Goal: Task Accomplishment & Management: Use online tool/utility

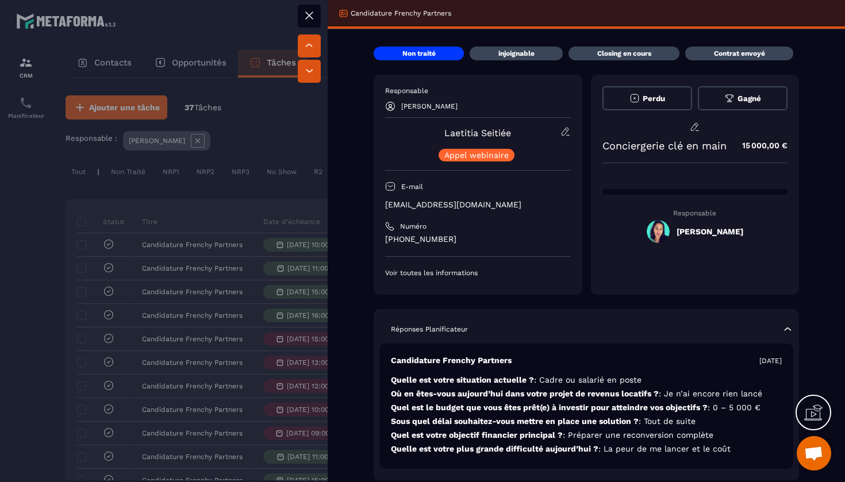
scroll to position [0, 317]
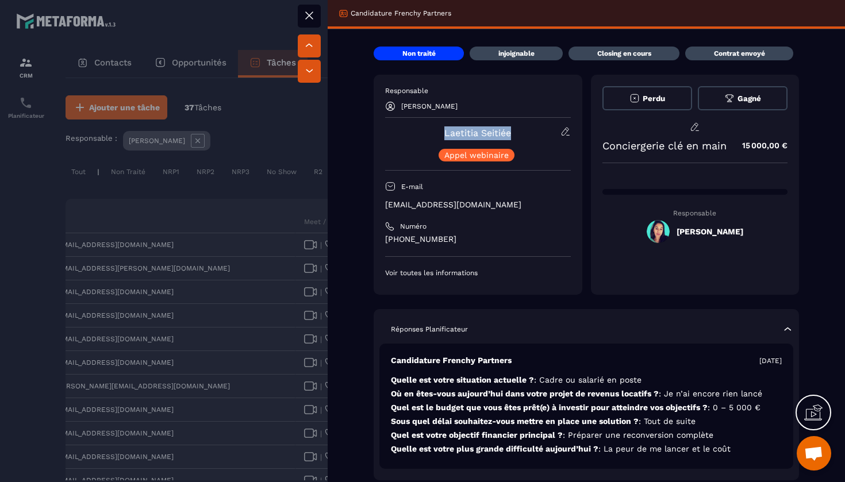
drag, startPoint x: 513, startPoint y: 135, endPoint x: 444, endPoint y: 135, distance: 69.0
click at [444, 135] on div "Laetitia Seitiée [PERSON_NAME] webinaire" at bounding box center [478, 143] width 186 height 35
copy link "Laetitia Seitiée"
click at [305, 18] on icon at bounding box center [309, 16] width 14 height 14
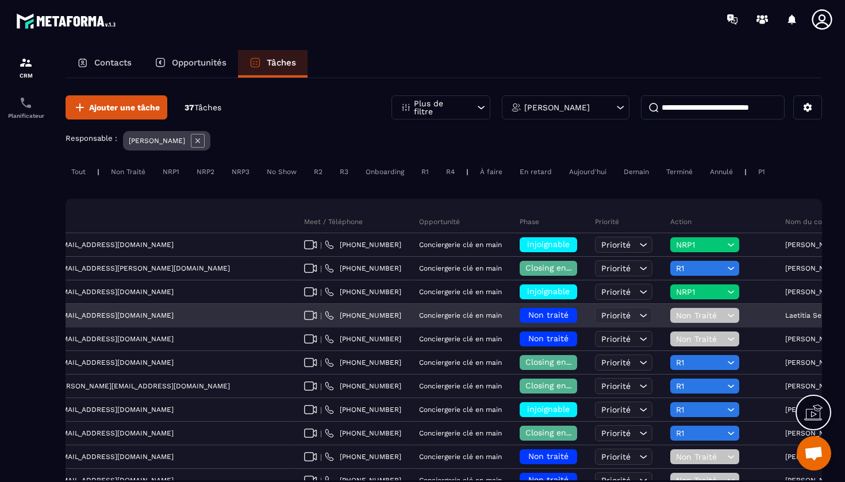
click at [725, 313] on icon at bounding box center [730, 315] width 11 height 11
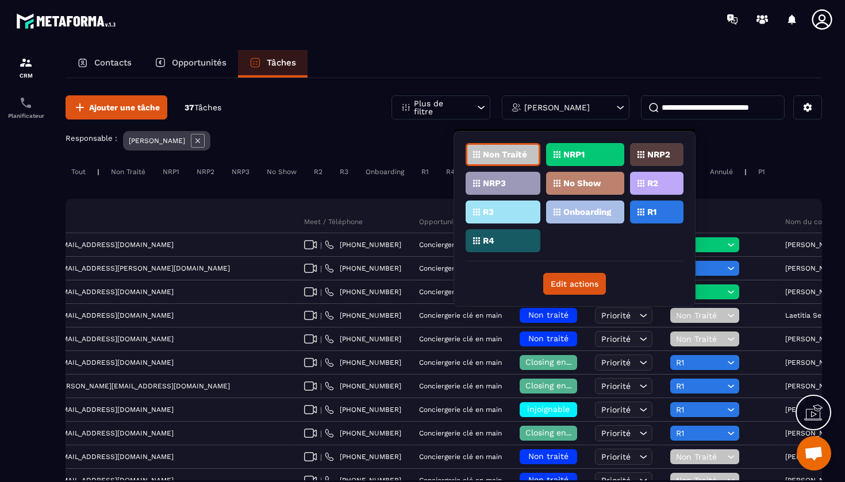
click at [577, 149] on div "NRP1" at bounding box center [585, 154] width 78 height 23
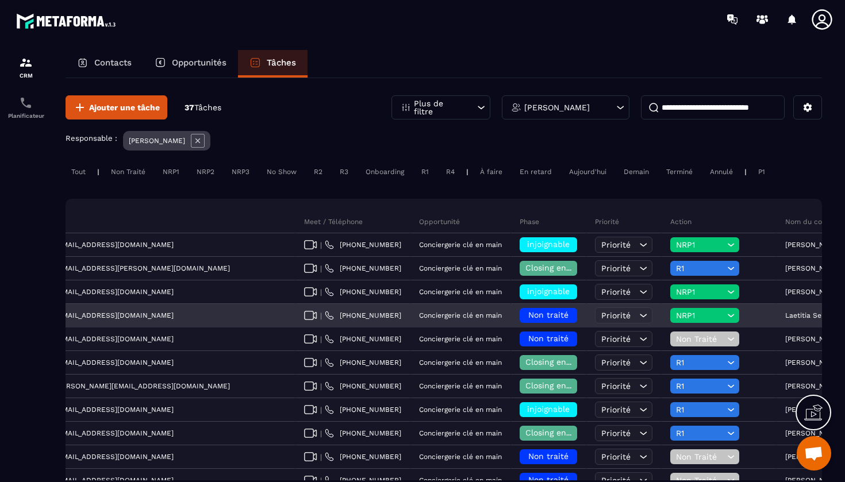
click at [520, 309] on div "Non traité" at bounding box center [548, 315] width 57 height 15
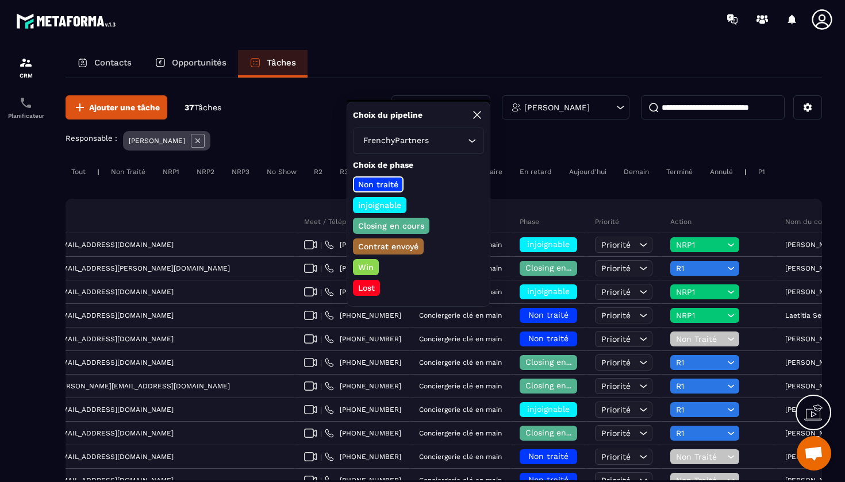
click at [397, 201] on p "injoignable" at bounding box center [379, 204] width 47 height 11
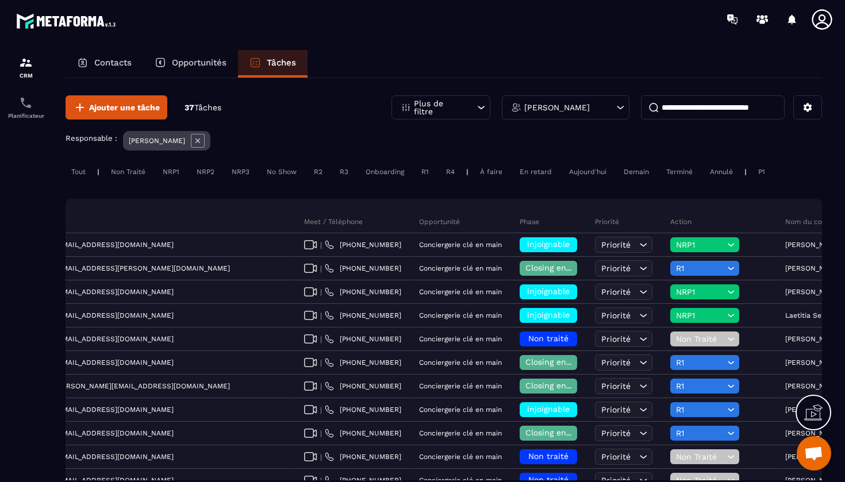
click at [623, 101] on div "[PERSON_NAME]" at bounding box center [566, 107] width 128 height 24
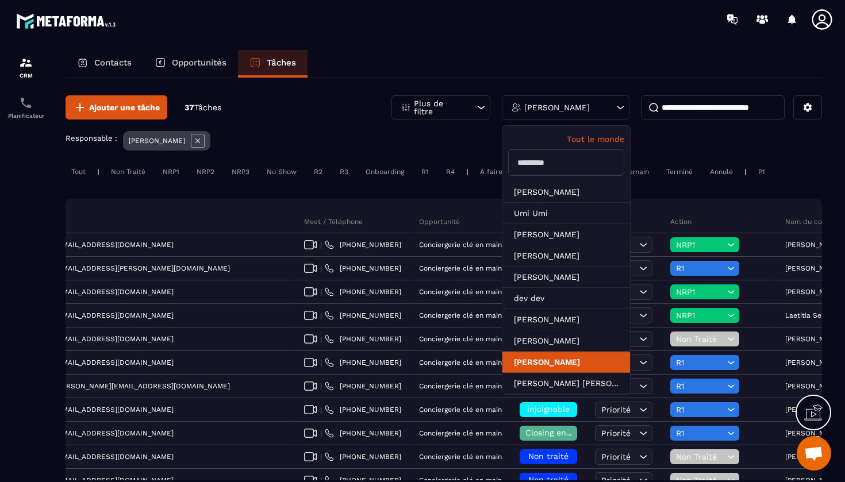
click at [581, 365] on li "[PERSON_NAME]" at bounding box center [566, 362] width 128 height 21
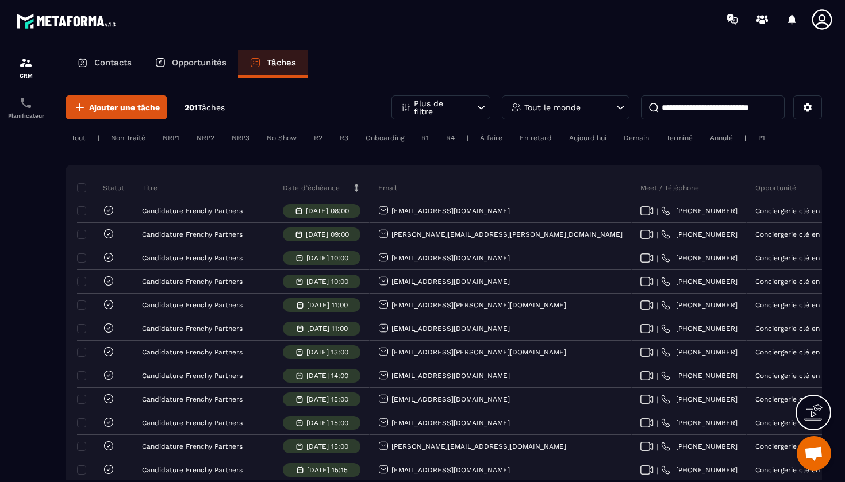
click at [690, 112] on input at bounding box center [713, 107] width 144 height 24
type input "****"
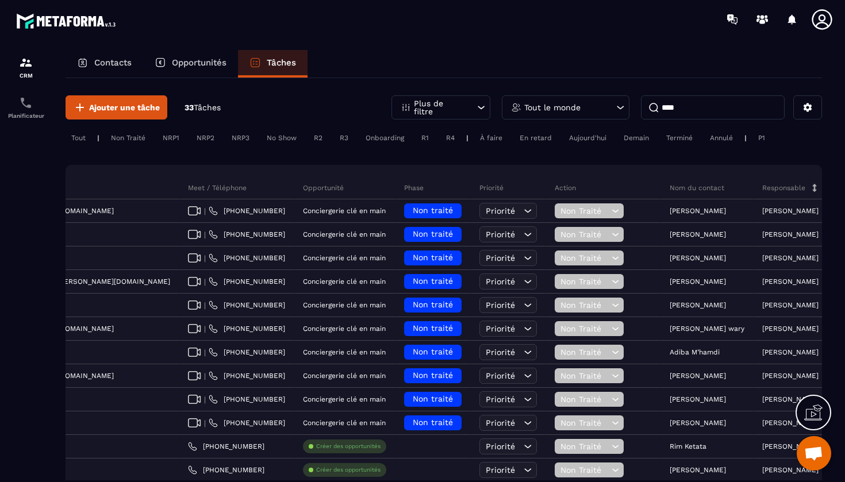
scroll to position [0, 432]
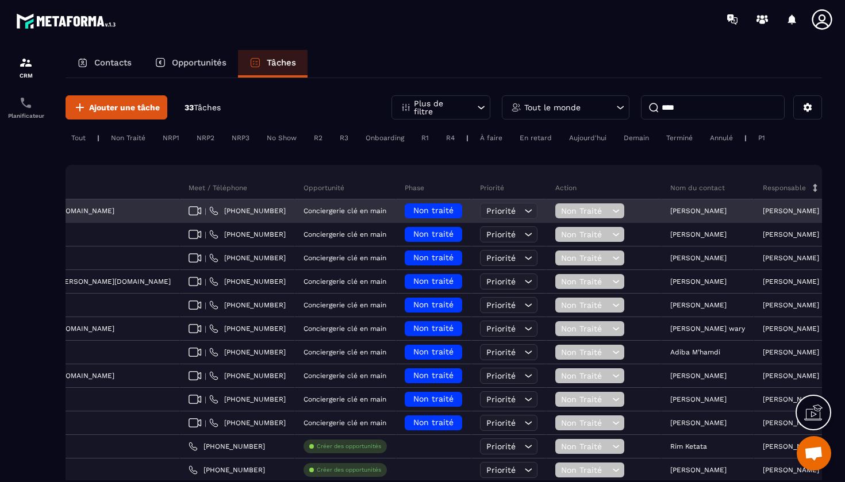
click at [670, 210] on p "[PERSON_NAME]" at bounding box center [698, 211] width 56 height 8
